Goal: Information Seeking & Learning: Learn about a topic

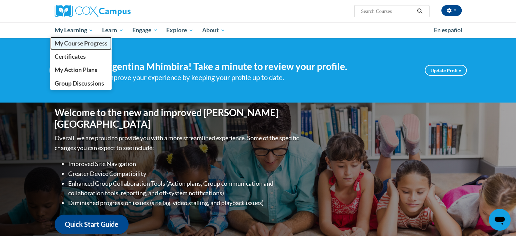
click at [88, 40] on span "My Course Progress" at bounding box center [80, 43] width 53 height 7
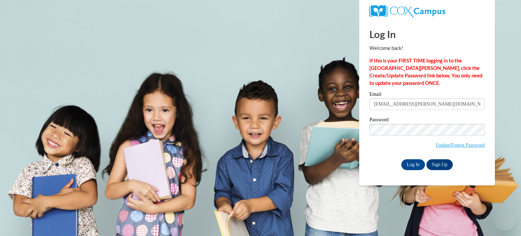
click at [410, 166] on input "Log In" at bounding box center [413, 164] width 24 height 11
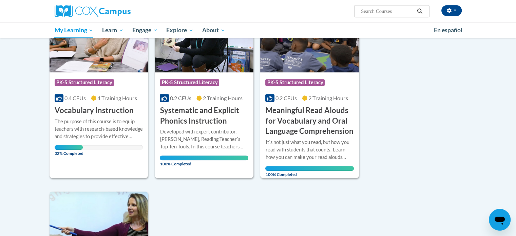
scroll to position [472, 0]
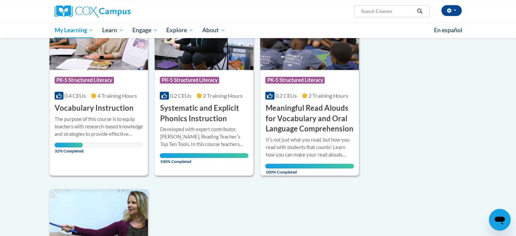
click at [83, 103] on h3 "Vocabulary Instruction" at bounding box center [94, 108] width 79 height 11
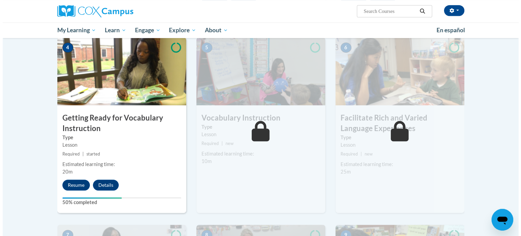
scroll to position [317, 0]
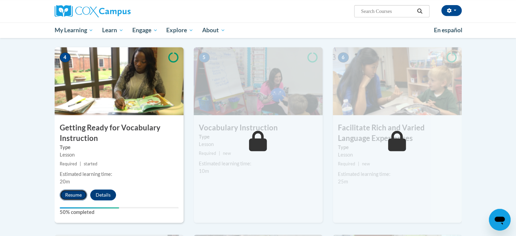
click at [67, 195] on button "Resume" at bounding box center [73, 194] width 27 height 11
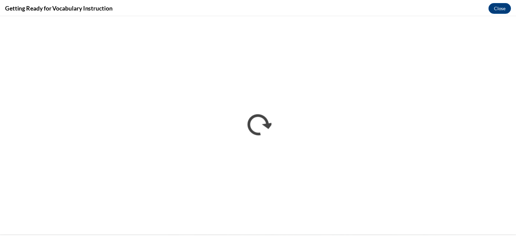
scroll to position [0, 0]
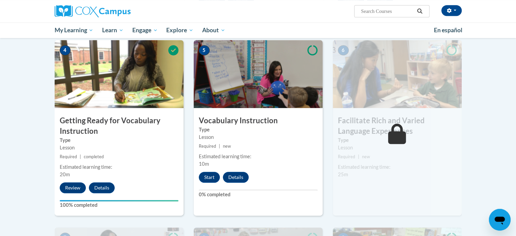
scroll to position [326, 0]
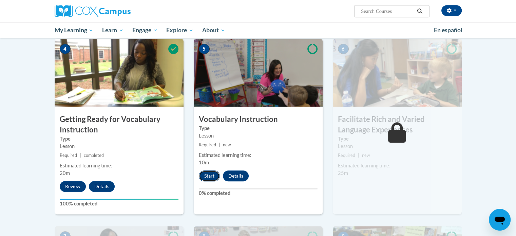
click at [209, 174] on button "Start" at bounding box center [209, 175] width 21 height 11
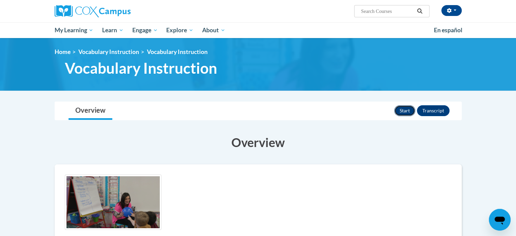
click at [405, 110] on button "Start" at bounding box center [404, 110] width 21 height 11
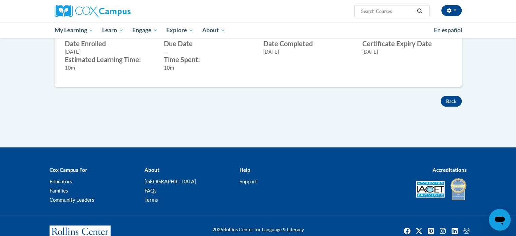
scroll to position [281, 0]
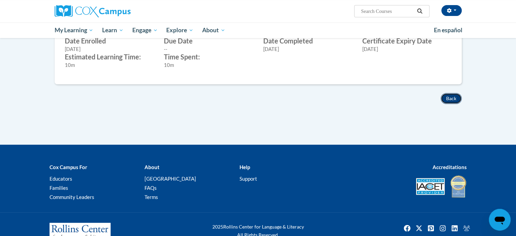
click at [451, 95] on button "Back" at bounding box center [450, 98] width 21 height 11
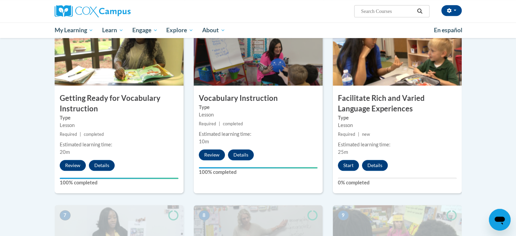
scroll to position [345, 0]
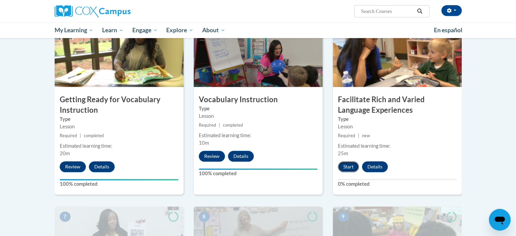
click at [348, 165] on button "Start" at bounding box center [348, 166] width 21 height 11
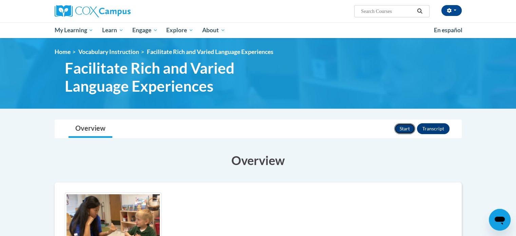
click at [401, 127] on button "Start" at bounding box center [404, 128] width 21 height 11
